Goal: Task Accomplishment & Management: Complete application form

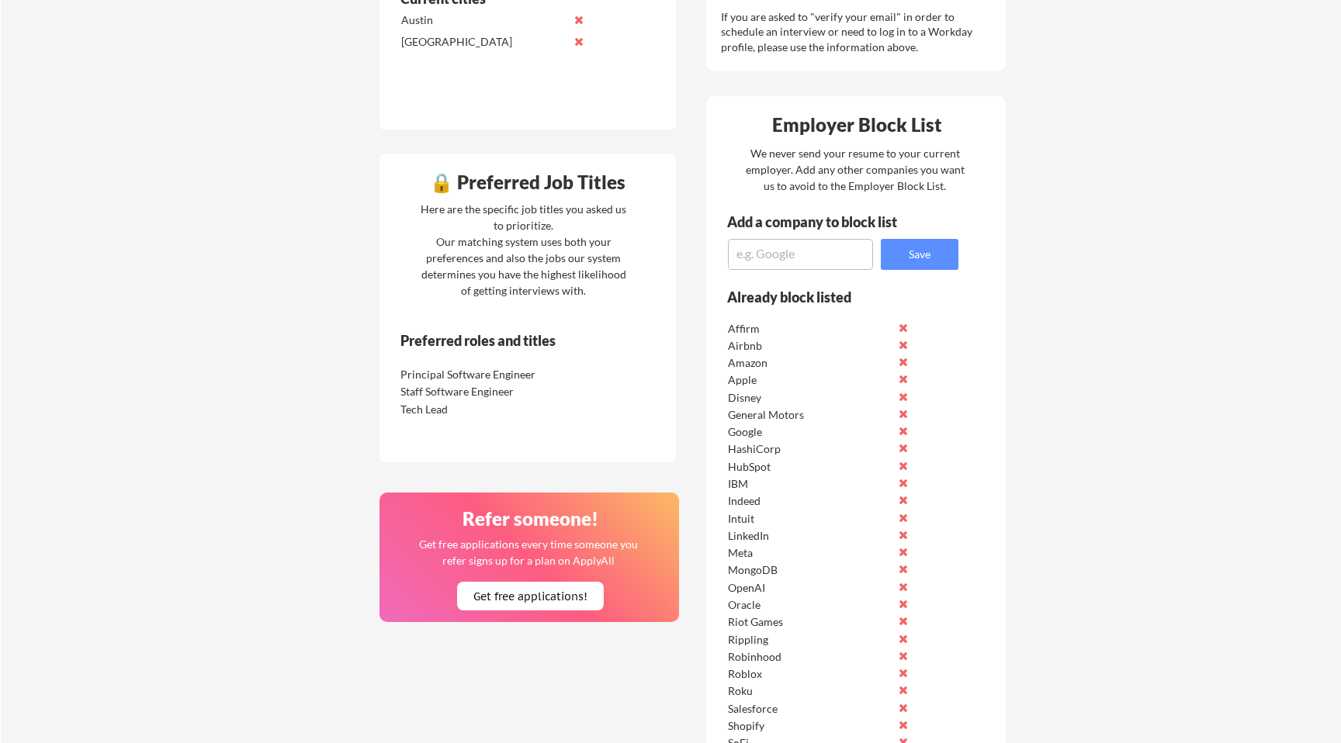
scroll to position [621, 0]
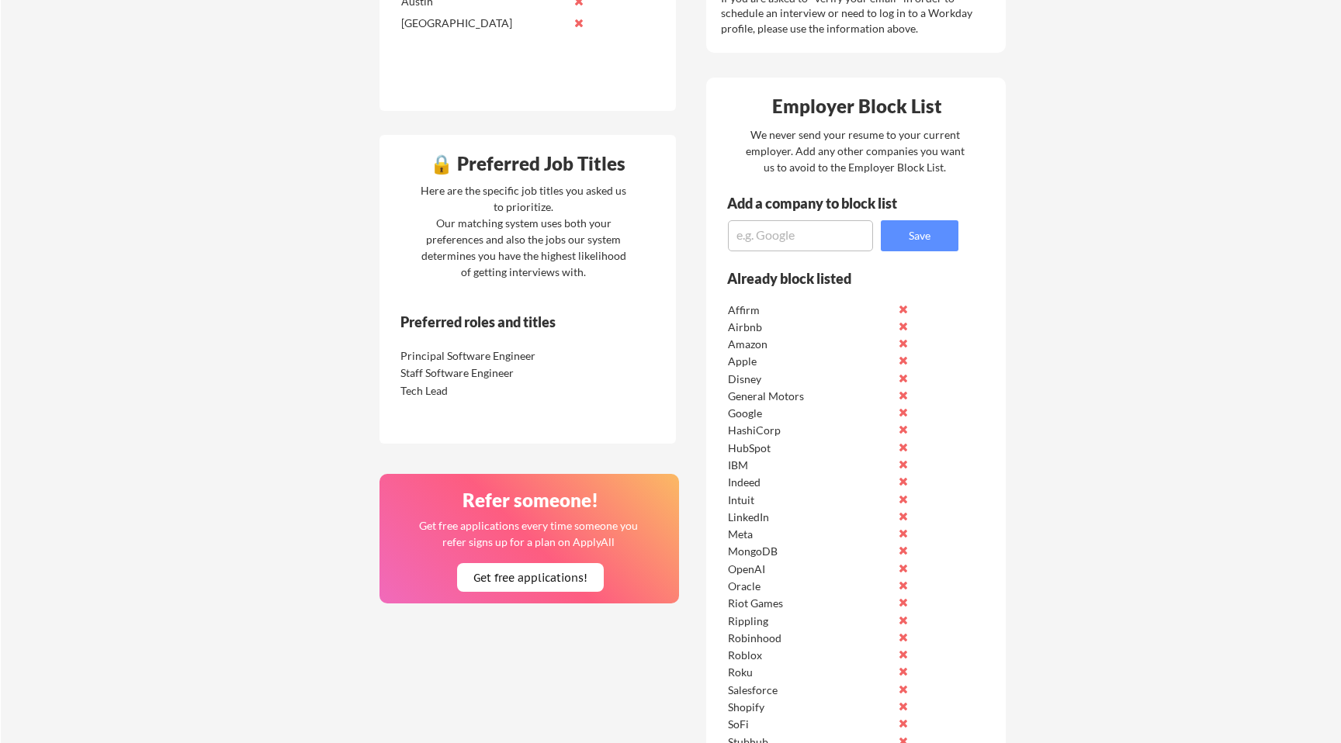
click at [488, 365] on div "Staff Software Engineer" at bounding box center [482, 373] width 164 height 16
click at [445, 379] on div "Staff Software Engineer" at bounding box center [482, 373] width 164 height 16
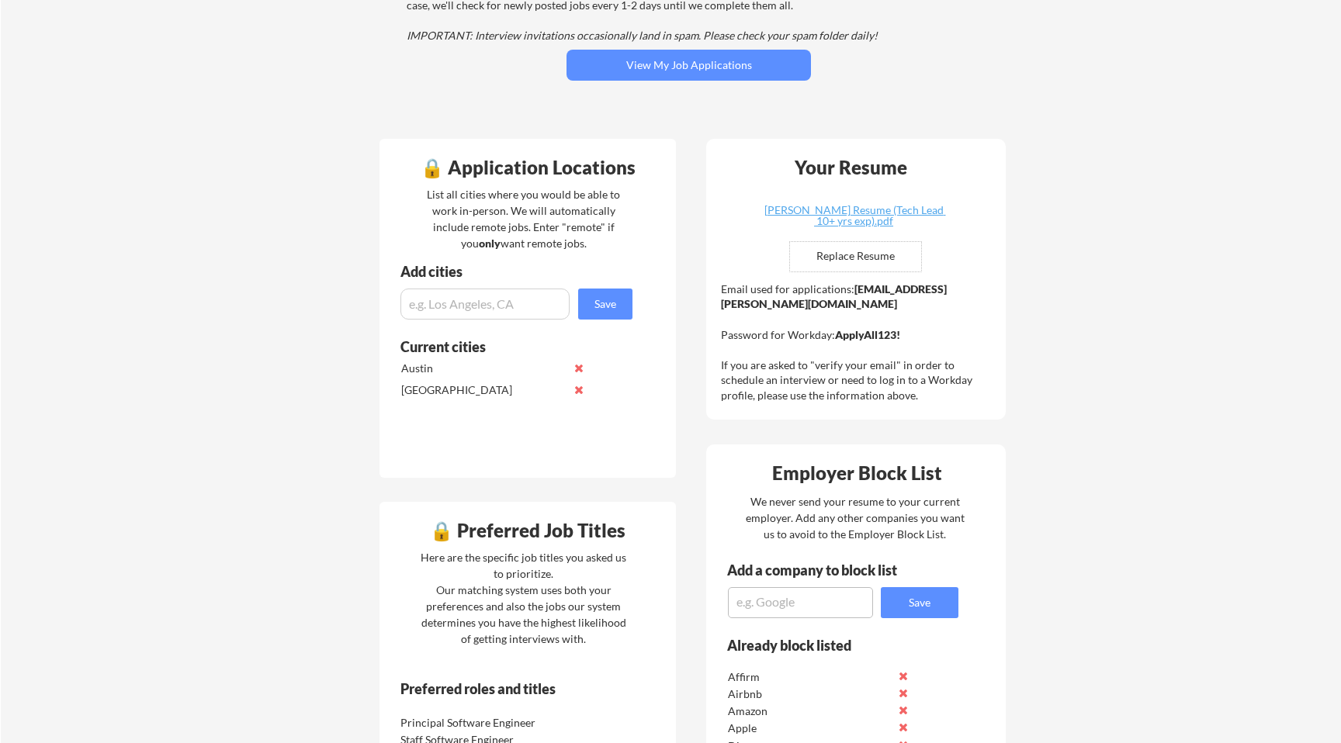
scroll to position [0, 0]
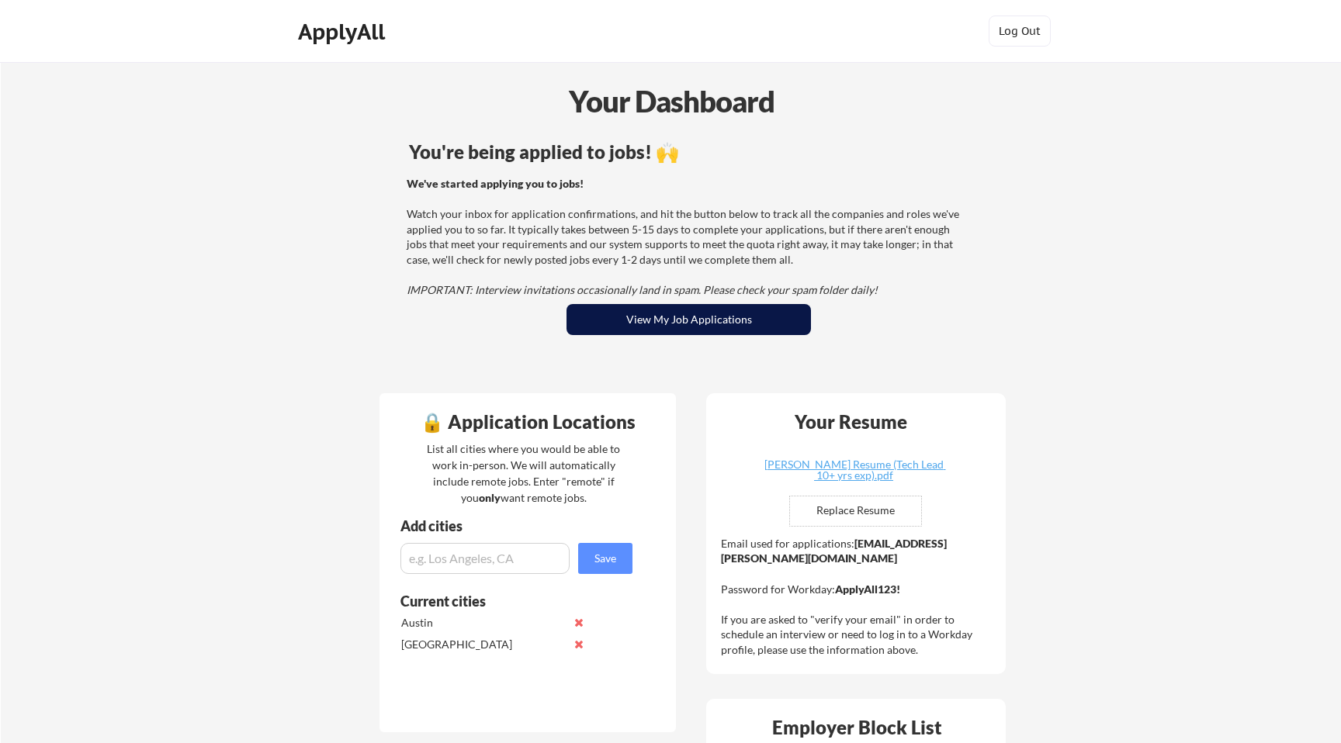
click at [620, 313] on button "View My Job Applications" at bounding box center [688, 319] width 244 height 31
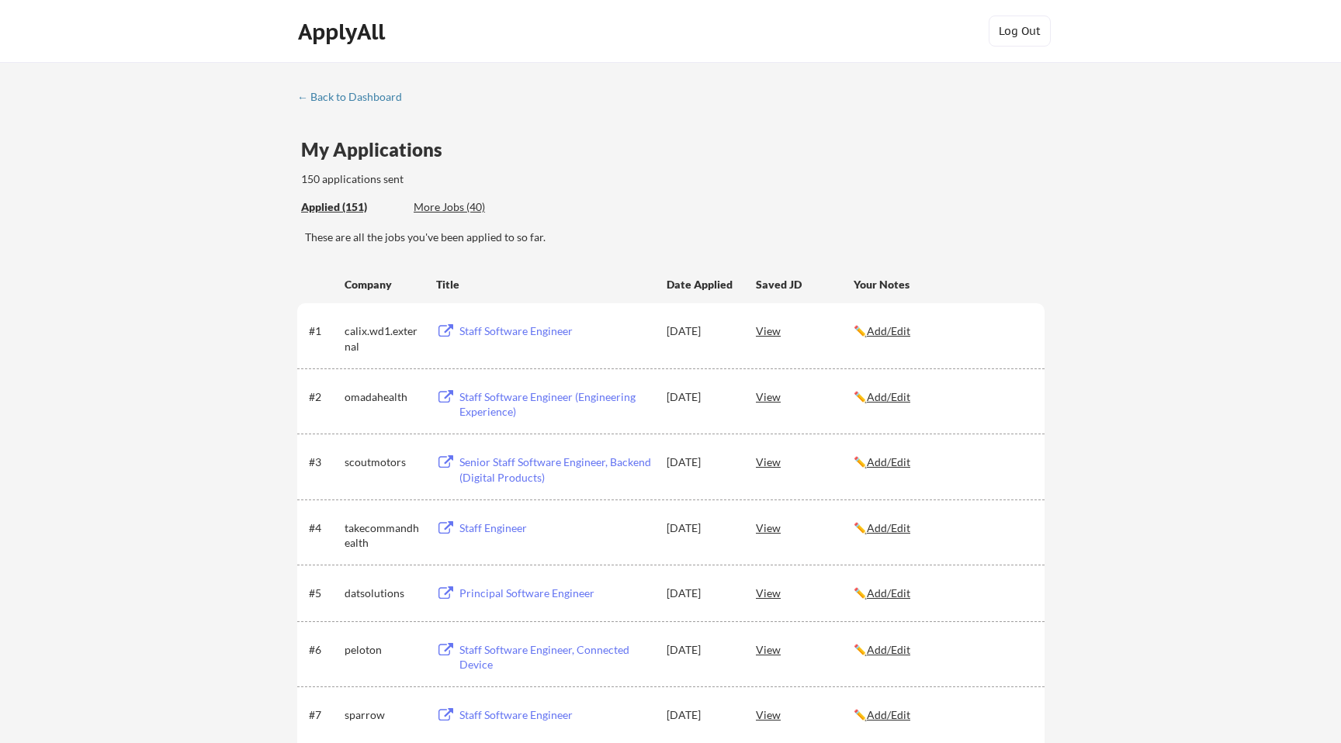
click at [465, 210] on div "More Jobs (40)" at bounding box center [470, 207] width 114 height 16
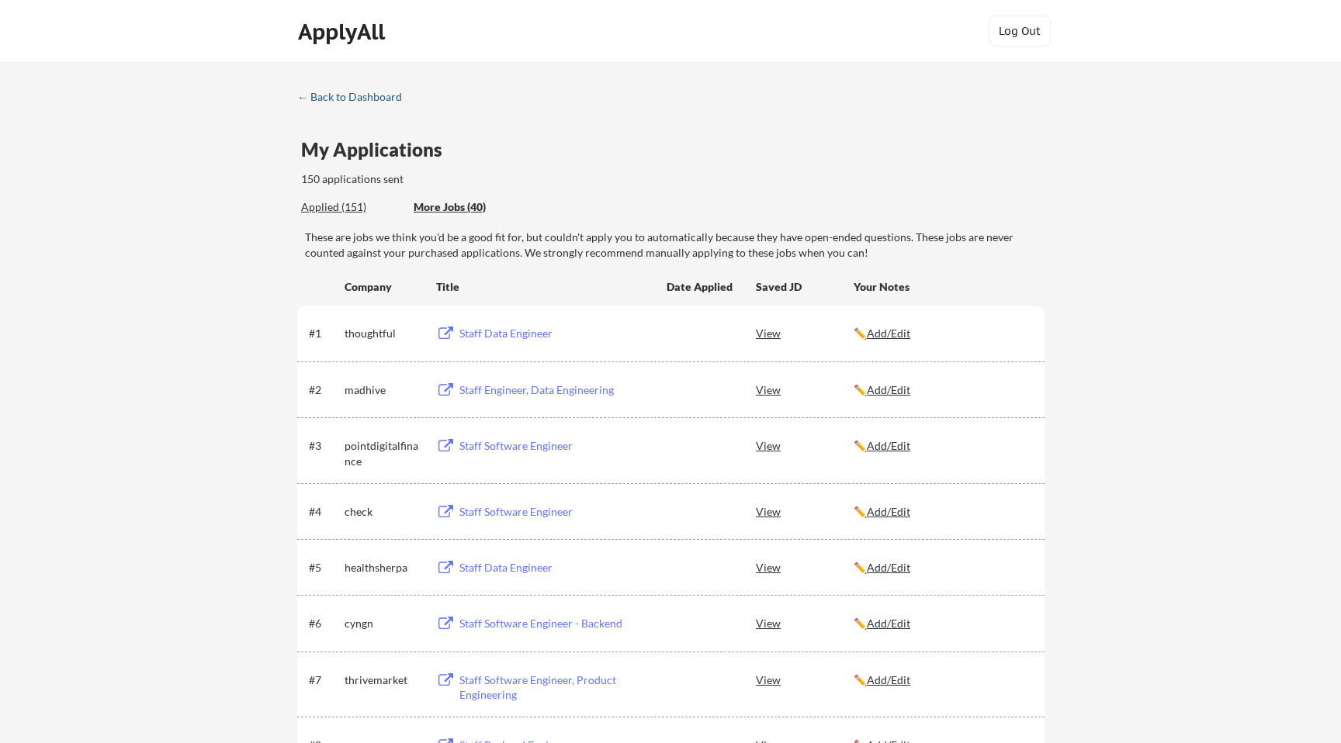
click at [341, 98] on div "← Back to Dashboard" at bounding box center [355, 97] width 116 height 11
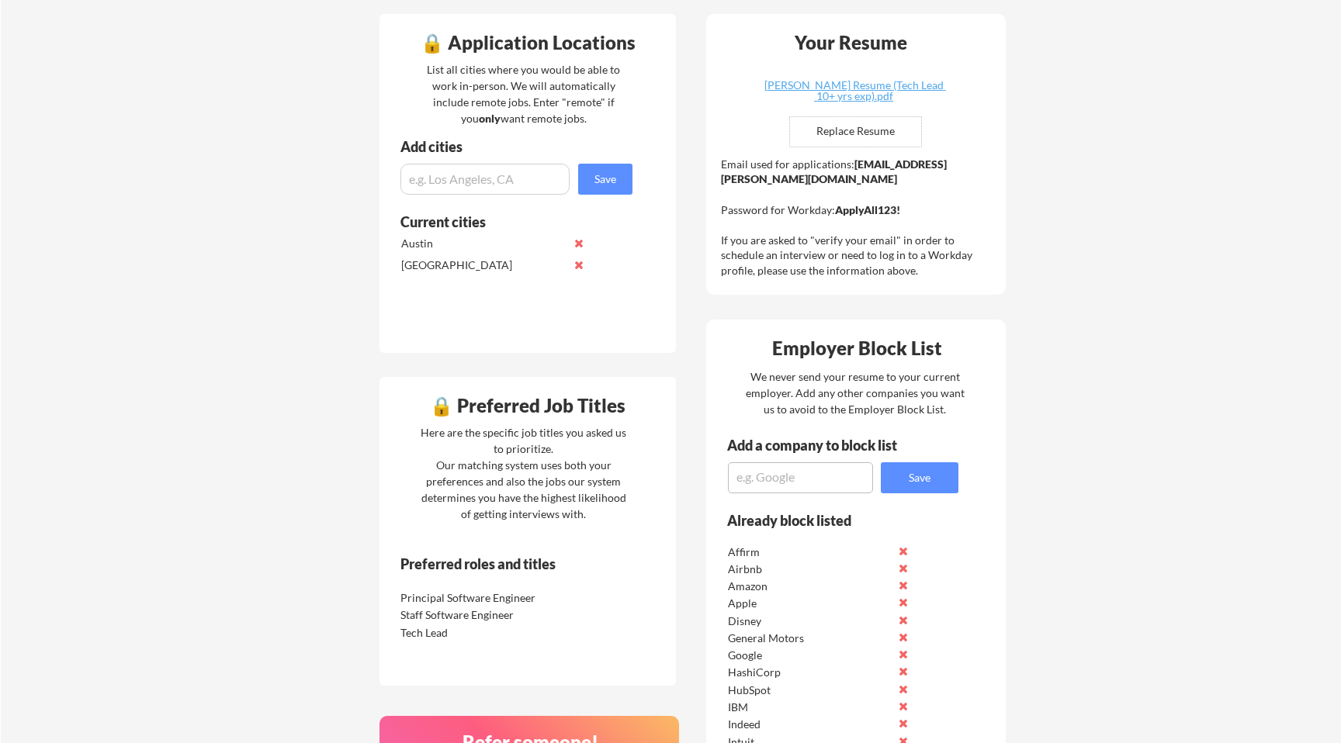
scroll to position [365, 0]
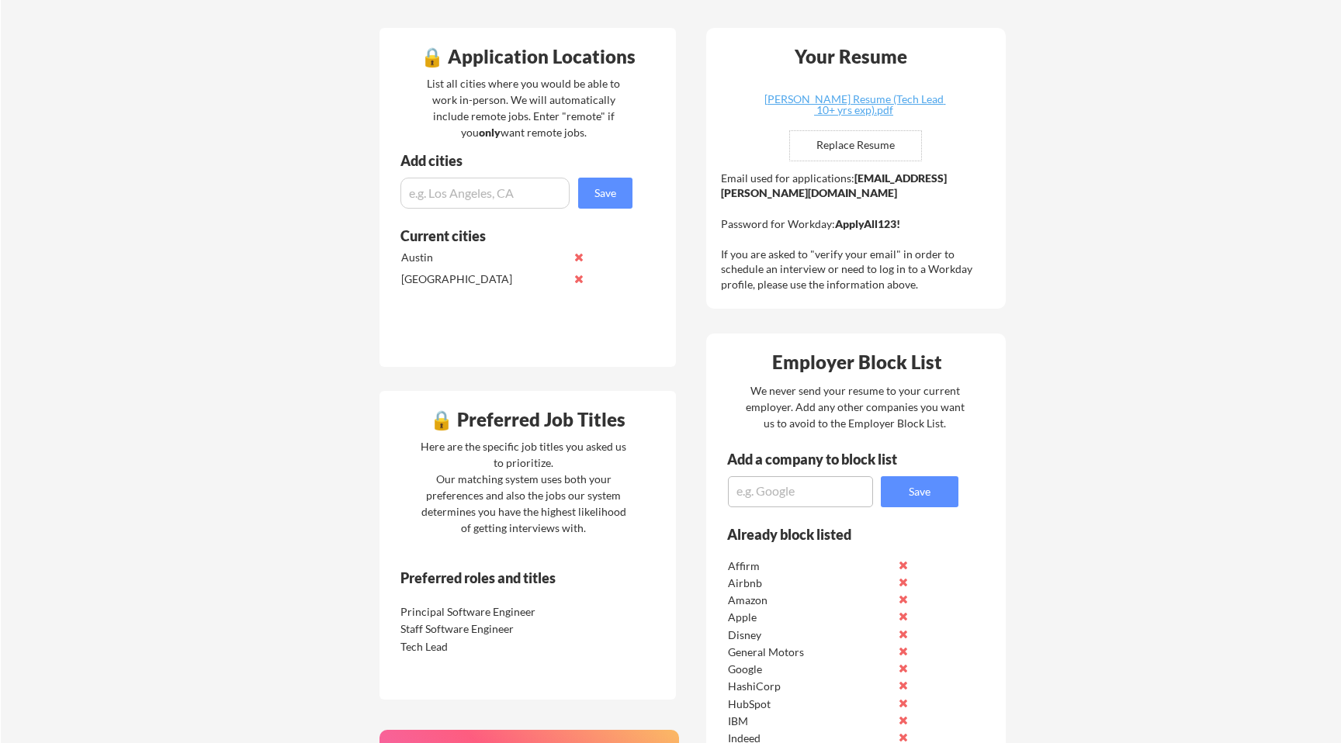
click at [869, 152] on input "file" at bounding box center [855, 145] width 131 height 29
type input "C:\fakepath\[PERSON_NAME] Resume (Tech Lead 10+ yrs exp).pdf"
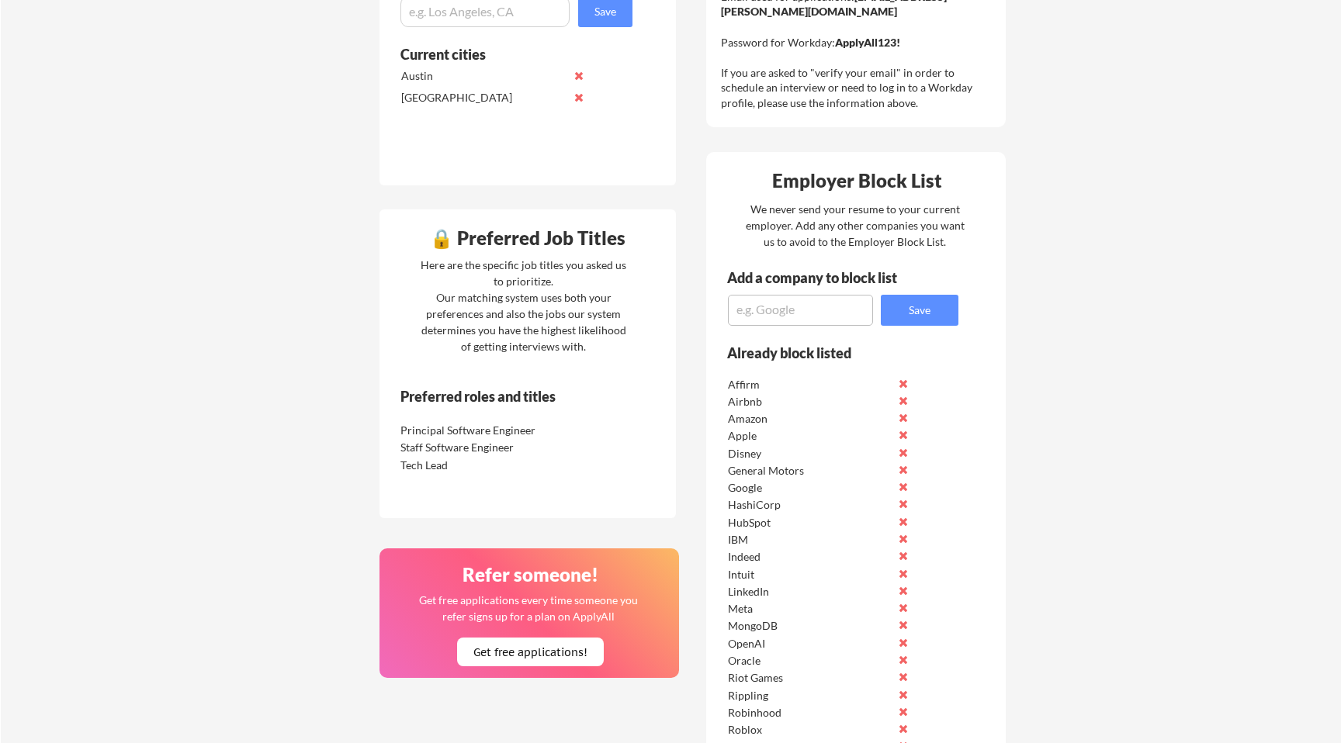
scroll to position [0, 0]
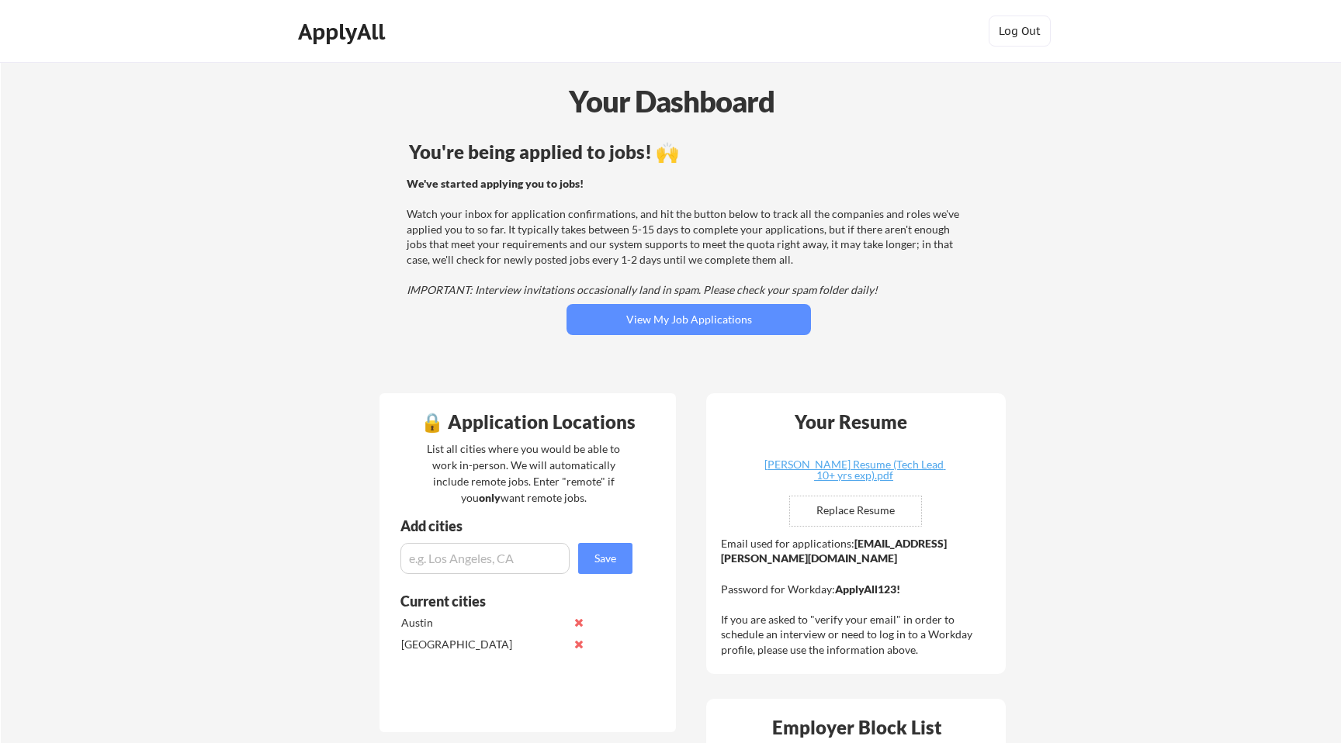
click at [677, 246] on div "We've started applying you to jobs! Watch your inbox for application confirmati…" at bounding box center [686, 237] width 559 height 122
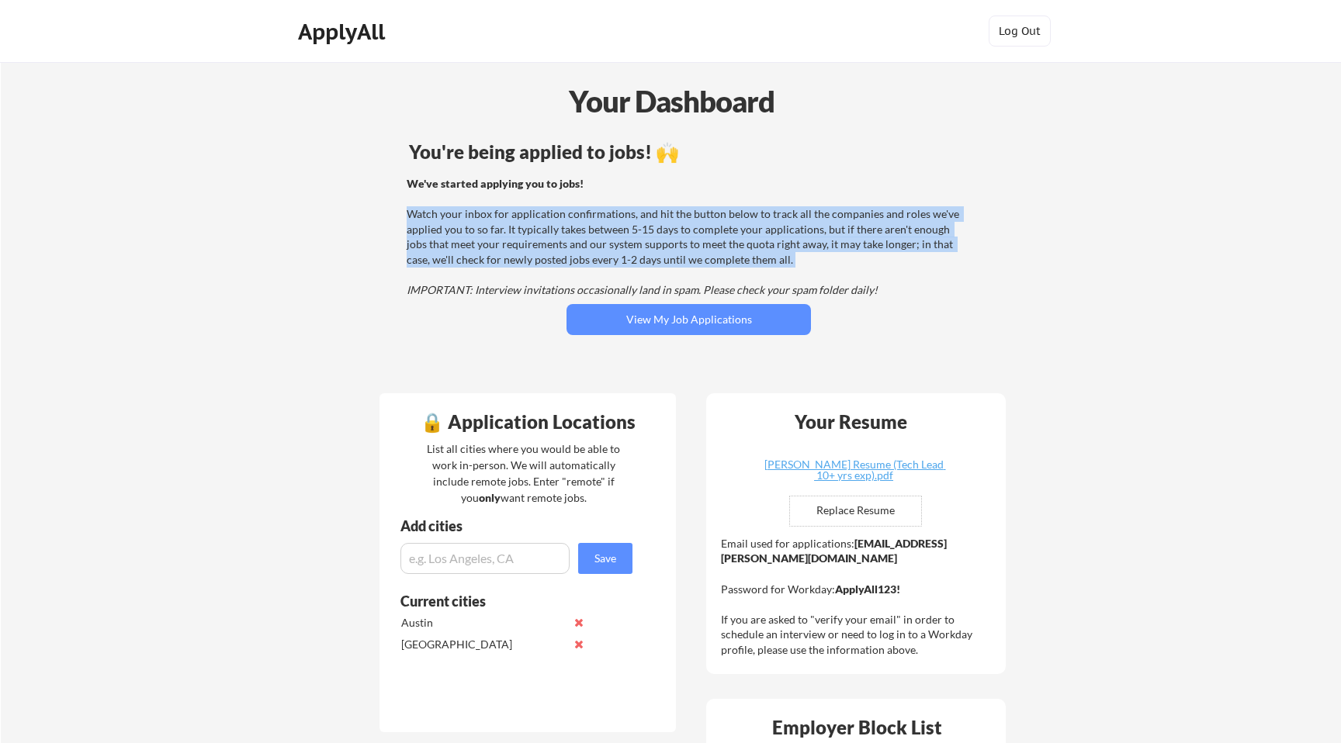
click at [582, 244] on div "We've started applying you to jobs! Watch your inbox for application confirmati…" at bounding box center [686, 237] width 559 height 122
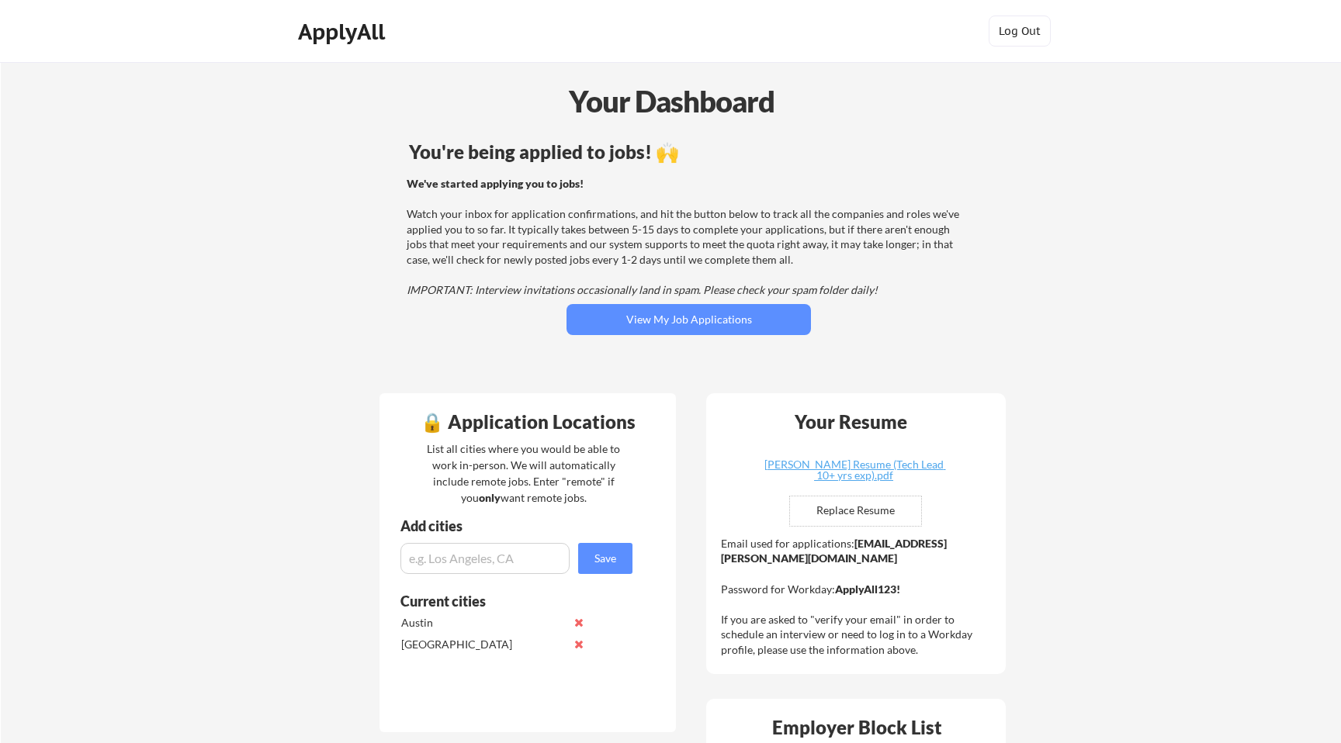
click at [582, 244] on div "We've started applying you to jobs! Watch your inbox for application confirmati…" at bounding box center [686, 237] width 559 height 122
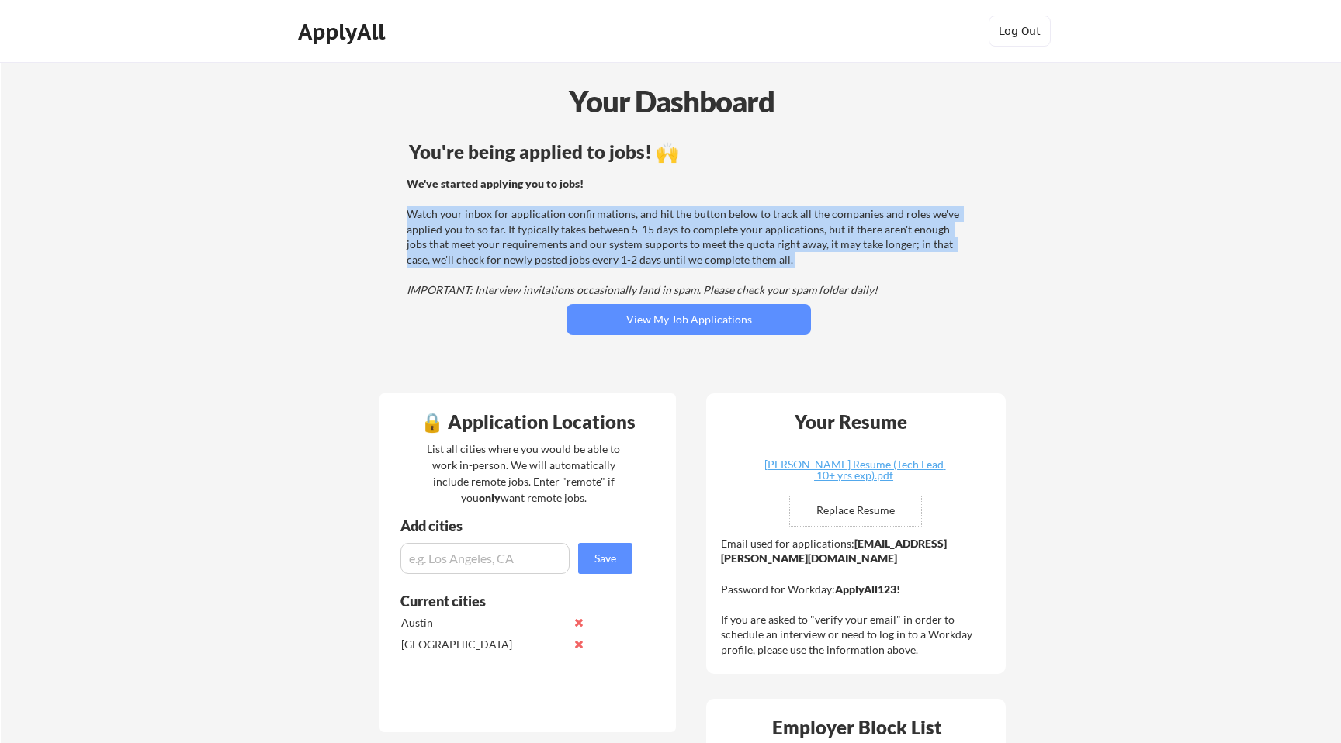
click at [582, 244] on div "We've started applying you to jobs! Watch your inbox for application confirmati…" at bounding box center [686, 237] width 559 height 122
click at [396, 319] on div "You're being applied to jobs! 🙌 We've started applying you to jobs! Watch your …" at bounding box center [688, 258] width 626 height 247
